Goal: Transaction & Acquisition: Purchase product/service

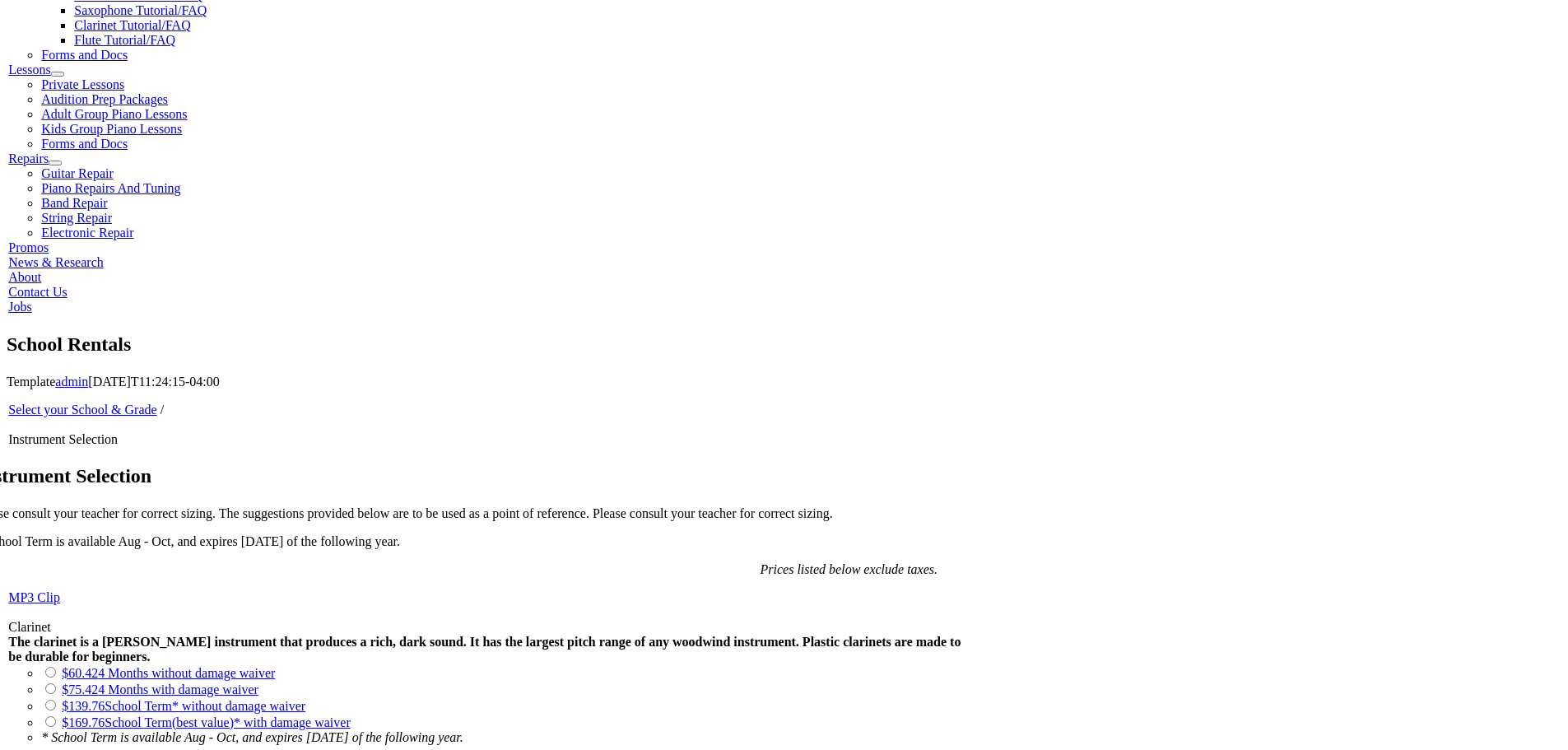
scroll to position [823, 0]
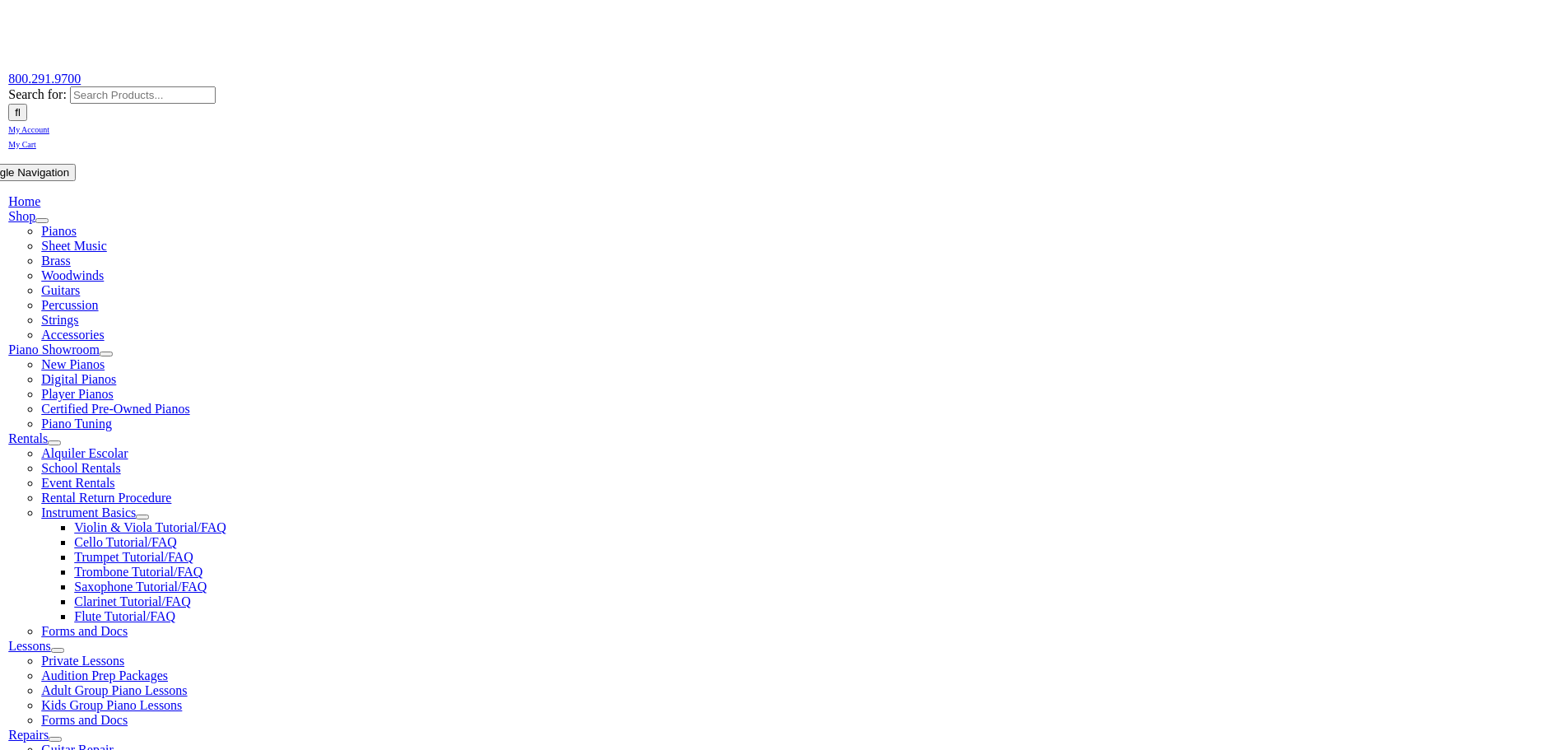
scroll to position [247, 0]
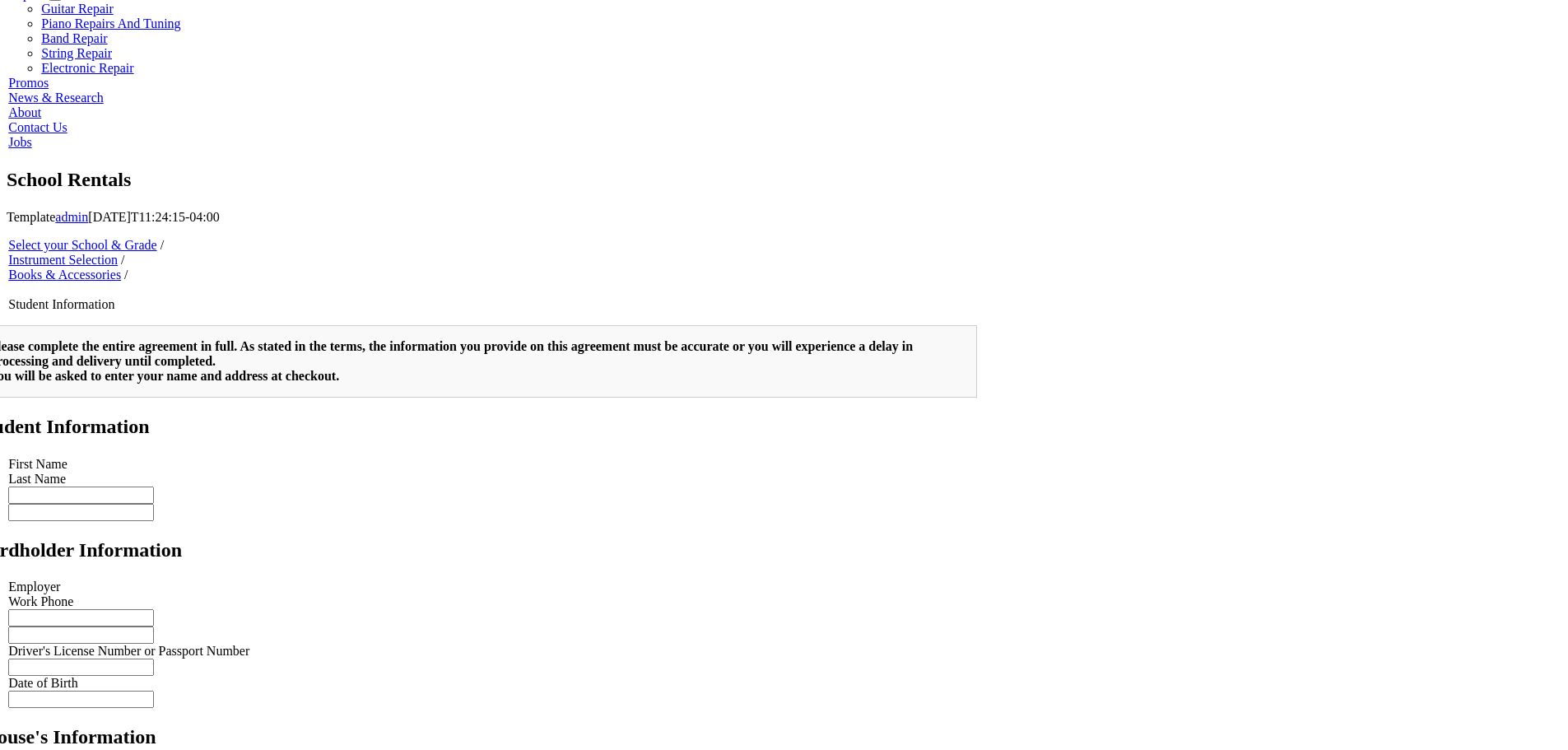
scroll to position [1373, 0]
type input "1"
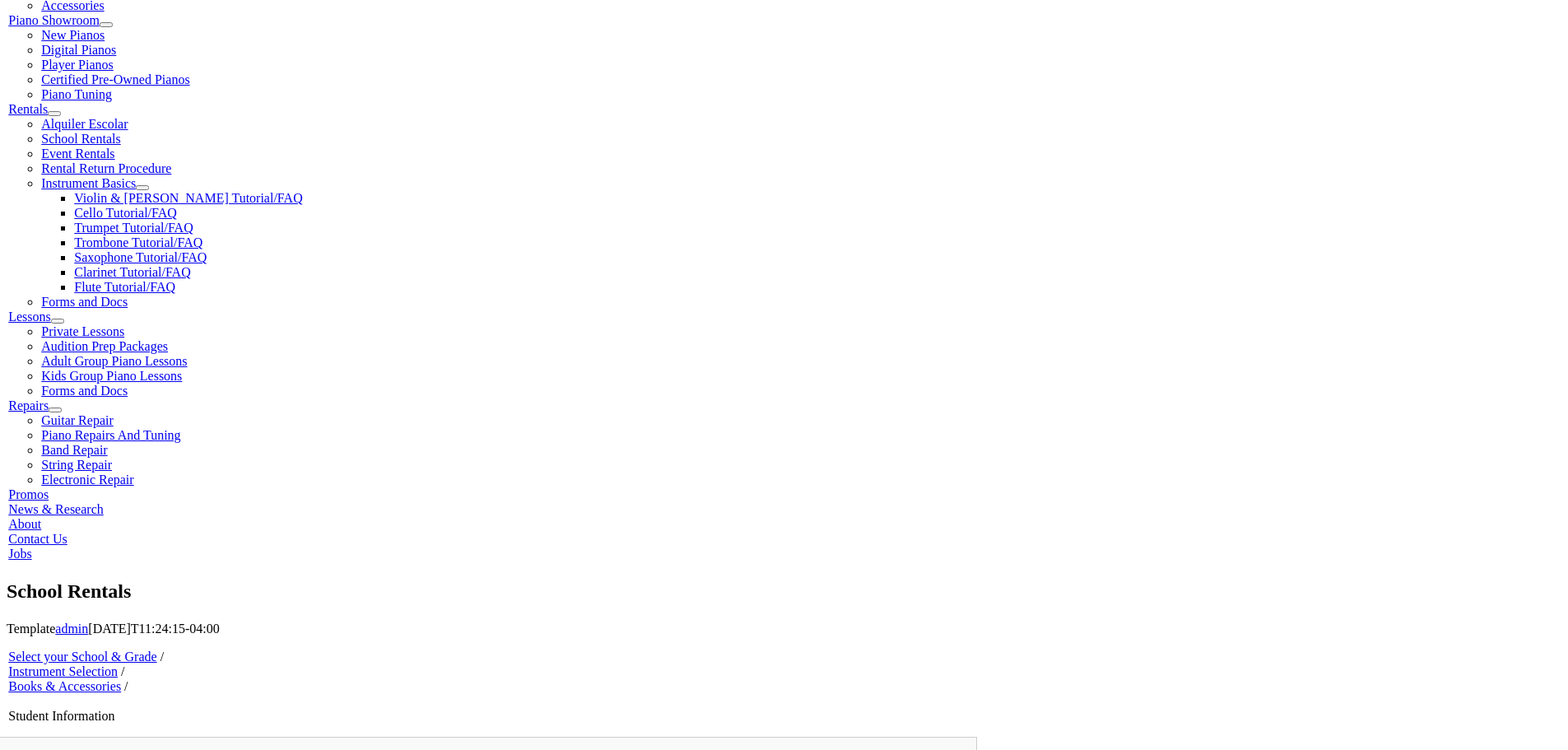
type input "Valentina"
type input "Caputo"
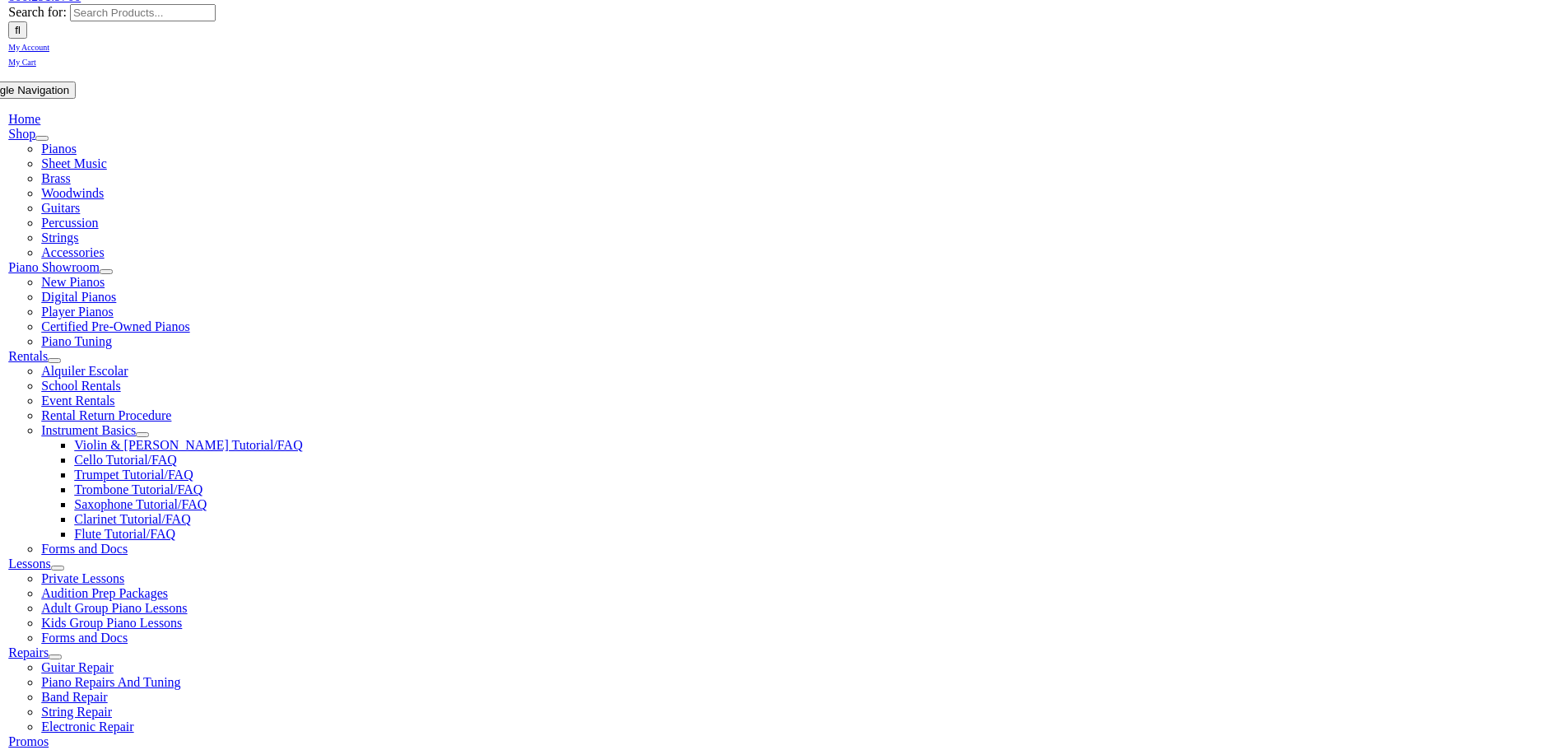
scroll to position [412, 0]
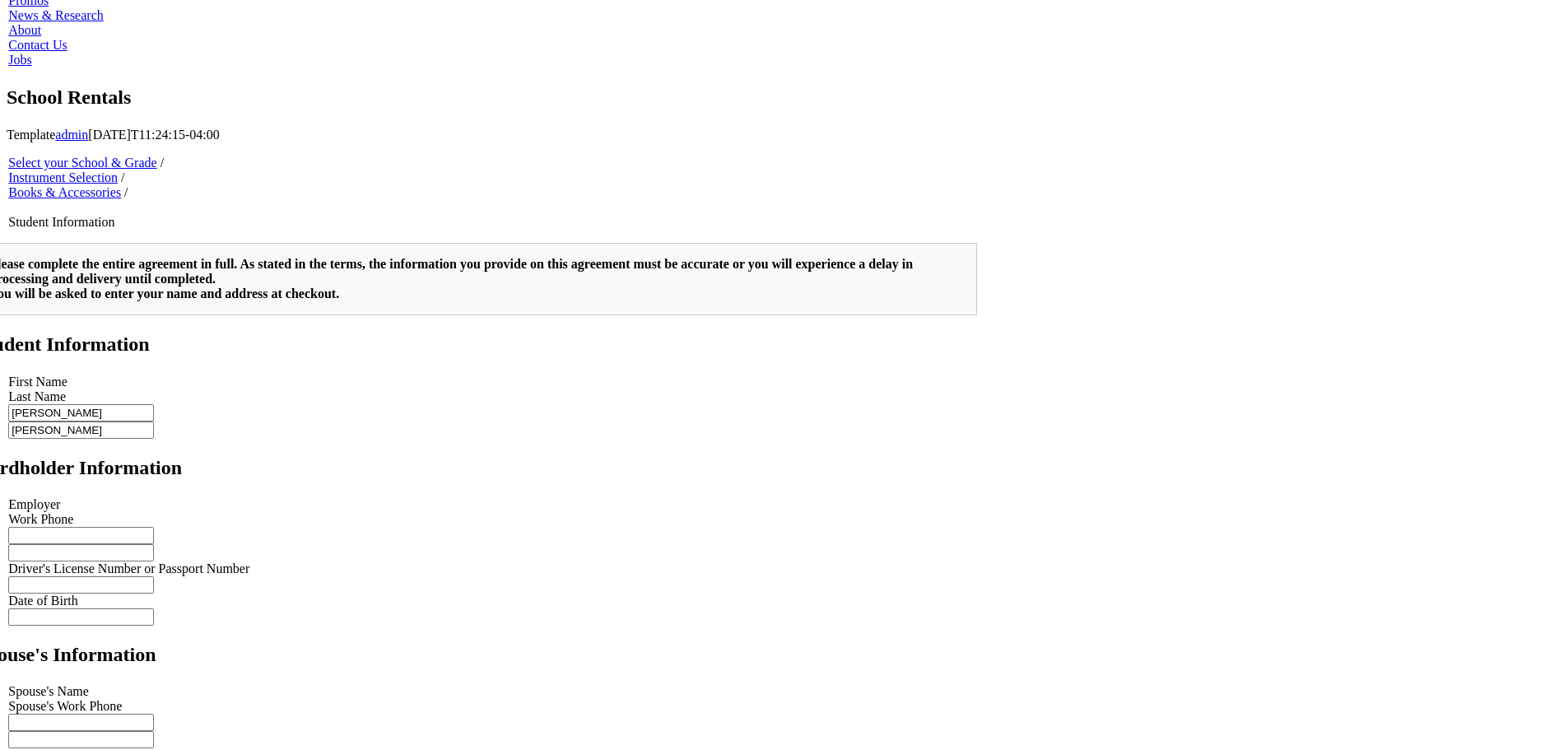
scroll to position [1152, 0]
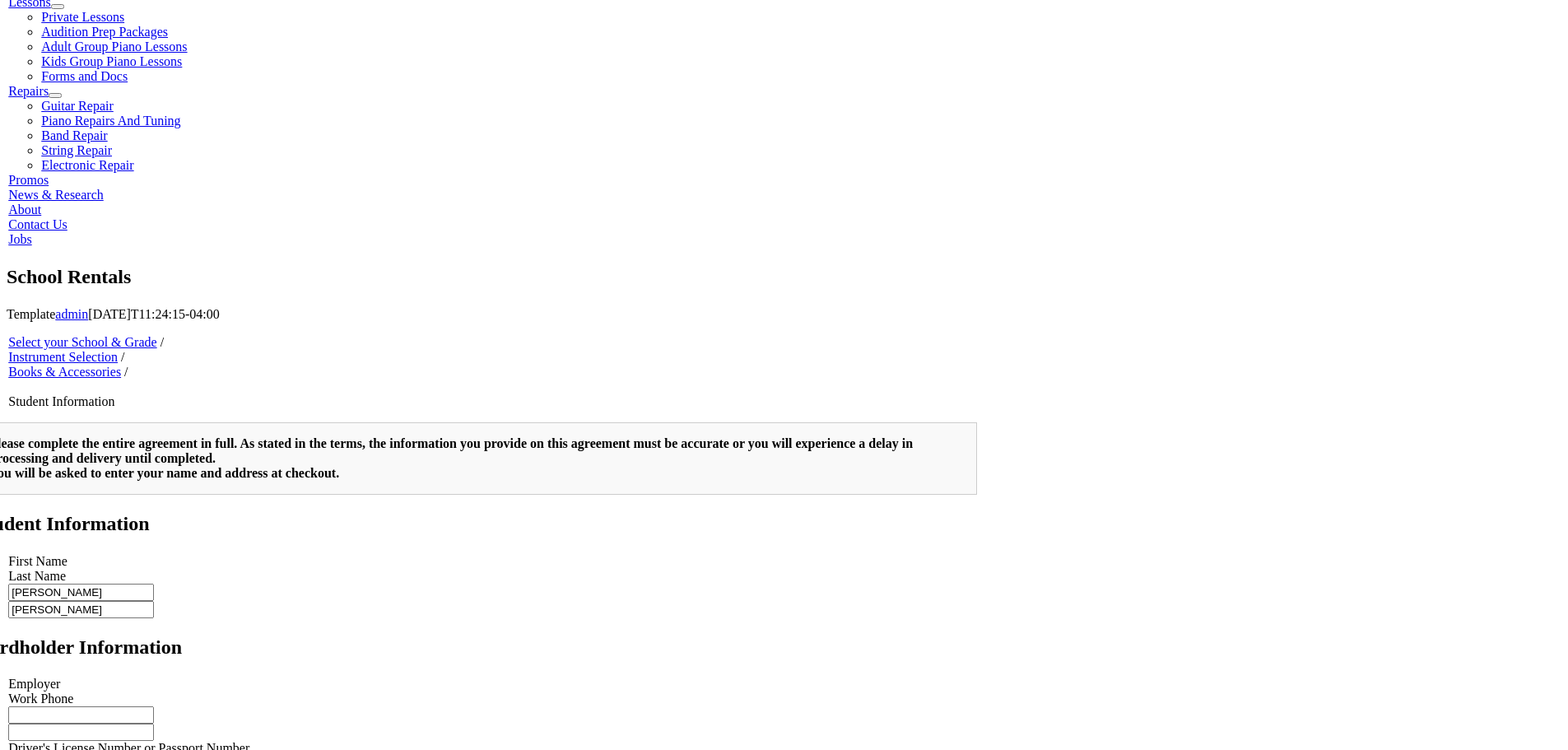
scroll to position [726, 0]
